Goal: Navigation & Orientation: Find specific page/section

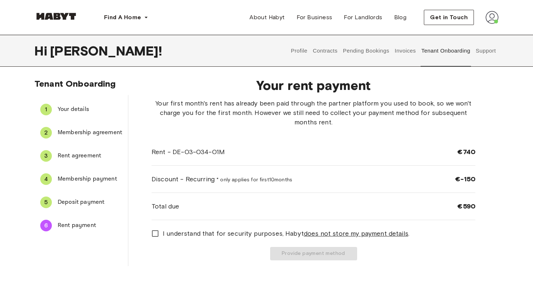
click at [77, 198] on span "Deposit payment" at bounding box center [90, 202] width 65 height 9
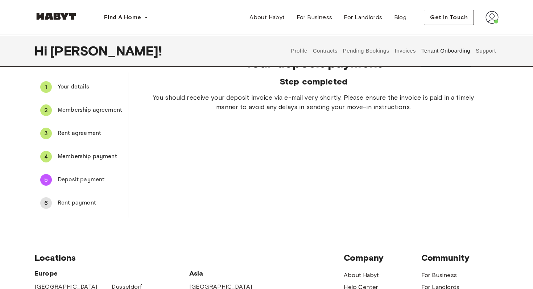
scroll to position [28, 0]
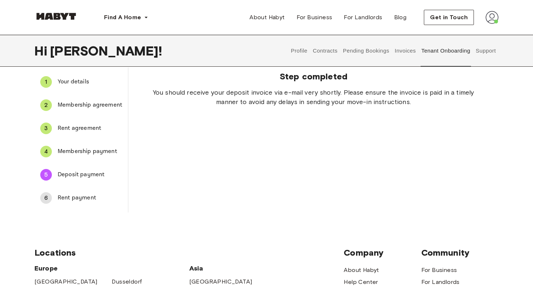
click at [487, 58] on button "Support" at bounding box center [486, 51] width 22 height 32
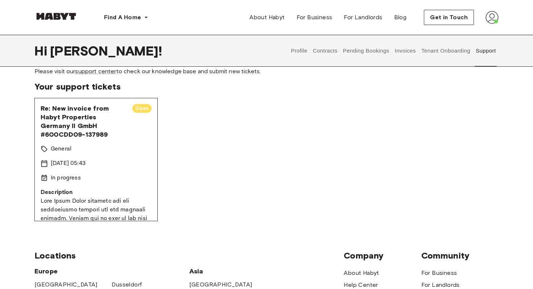
click at [99, 183] on div "Re: New invoice from Habyt Properties Germany II GmbH #600CDD09-137989 Open Gen…" at bounding box center [95, 159] width 123 height 123
click at [410, 49] on button "Invoices" at bounding box center [405, 51] width 23 height 32
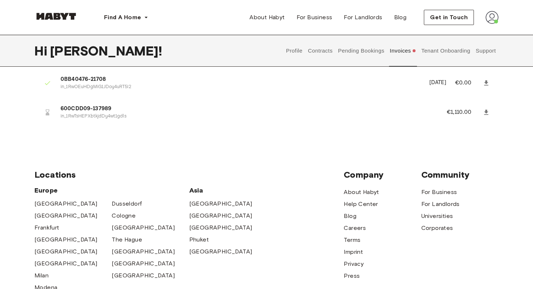
click at [98, 116] on p "in_1RwTsHEPXbtkjdDy4wt1gdls" at bounding box center [245, 116] width 369 height 7
click at [49, 114] on icon at bounding box center [48, 112] width 4 height 6
click at [371, 54] on button "Pending Bookings" at bounding box center [361, 51] width 48 height 32
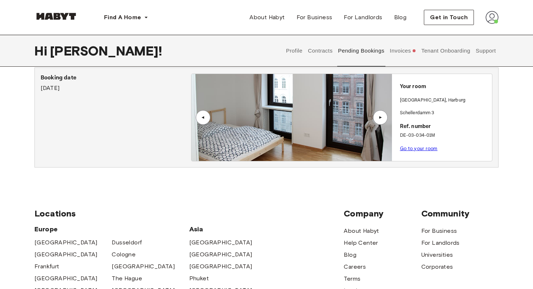
click at [320, 54] on button "Contracts" at bounding box center [320, 51] width 26 height 32
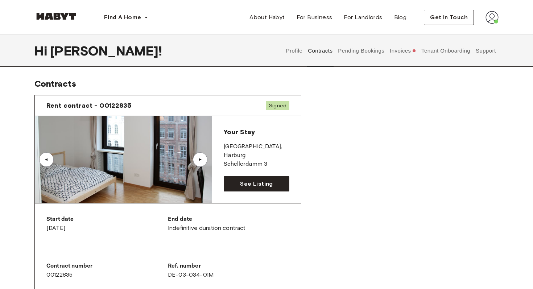
click at [141, 146] on img at bounding box center [123, 159] width 177 height 87
click at [238, 188] on link "See Listing" at bounding box center [257, 183] width 66 height 15
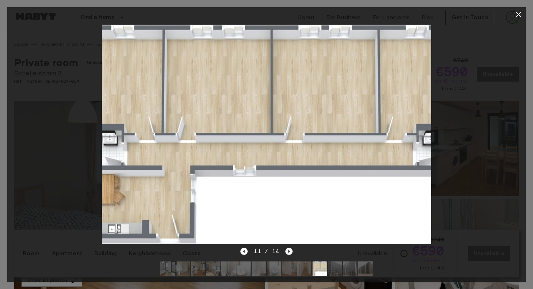
click at [288, 250] on icon "Next image" at bounding box center [289, 251] width 7 height 7
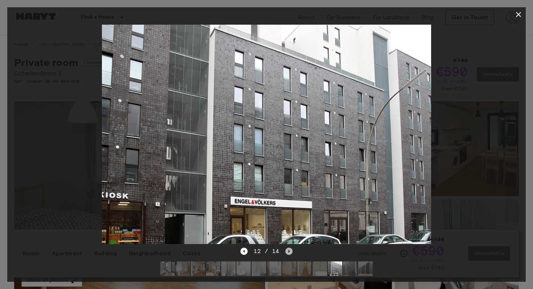
click at [288, 250] on icon "Next image" at bounding box center [289, 251] width 7 height 7
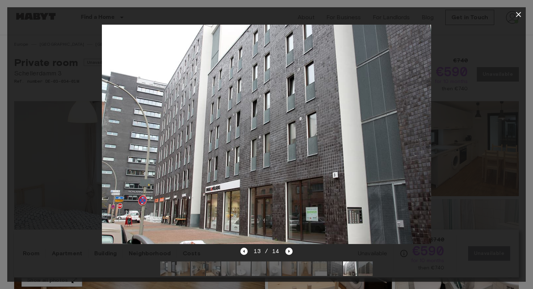
click at [286, 255] on div "13 / 14" at bounding box center [267, 251] width 52 height 9
click at [286, 255] on icon "Next image" at bounding box center [289, 251] width 7 height 7
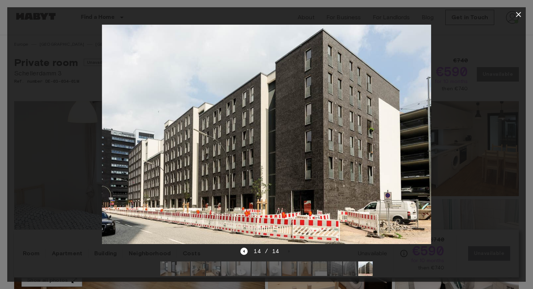
click at [519, 13] on icon "button" at bounding box center [519, 14] width 9 height 9
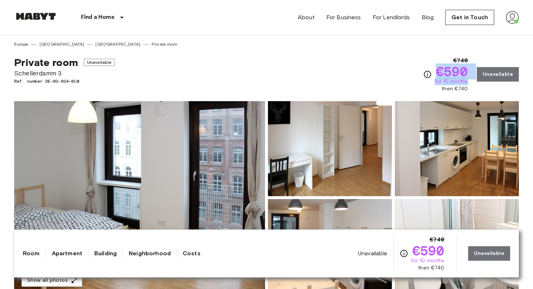
drag, startPoint x: 438, startPoint y: 73, endPoint x: 469, endPoint y: 78, distance: 30.6
click at [469, 79] on div "€740 €590 for 10 months then €740" at bounding box center [451, 74] width 33 height 36
